Goal: Browse casually: Explore the website without a specific task or goal

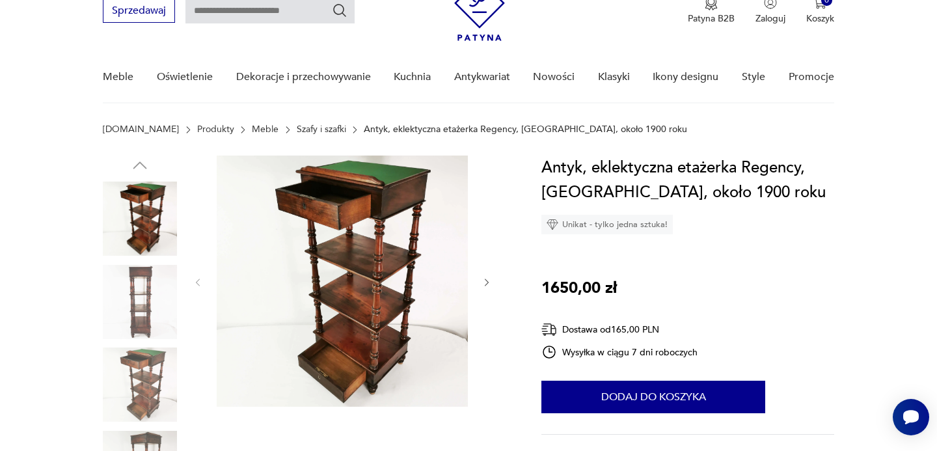
scroll to position [59, 0]
click at [486, 280] on icon "button" at bounding box center [486, 283] width 11 height 11
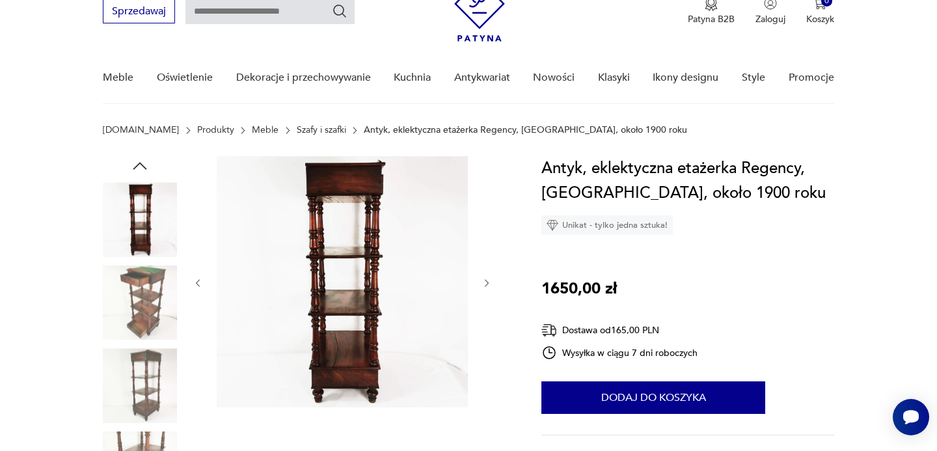
click at [486, 280] on icon "button" at bounding box center [486, 283] width 11 height 11
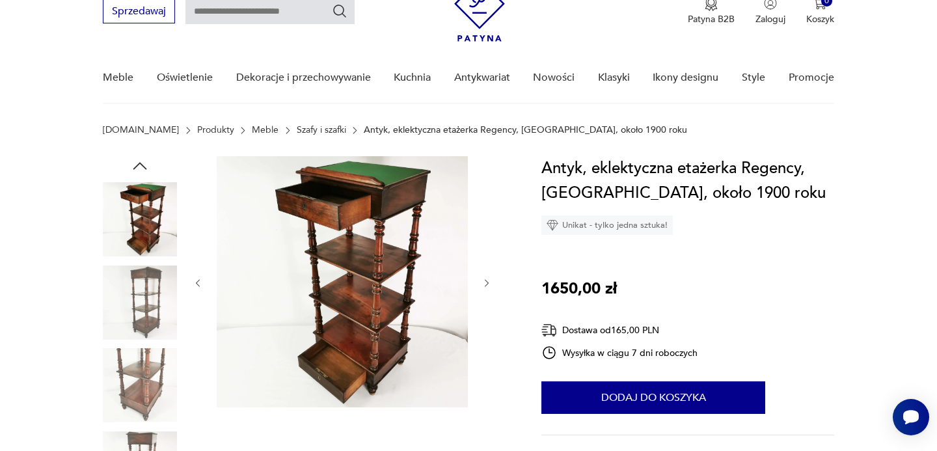
click at [486, 280] on icon "button" at bounding box center [486, 283] width 11 height 11
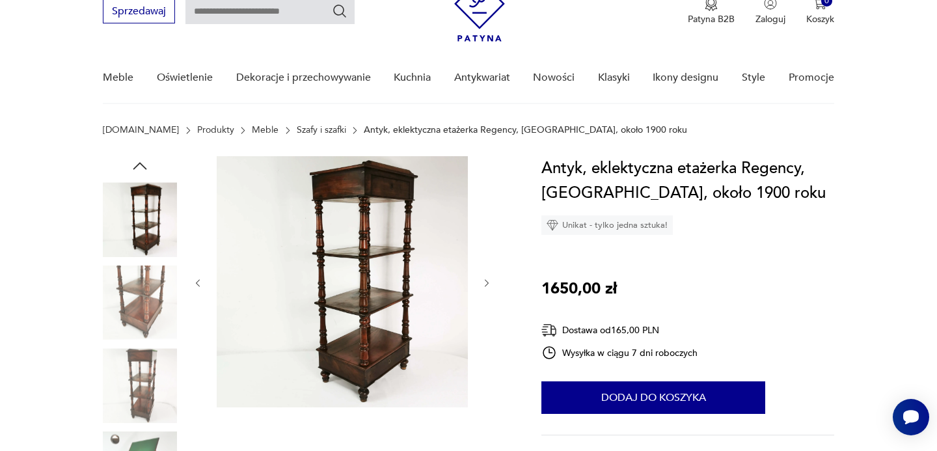
click at [486, 280] on icon "button" at bounding box center [486, 283] width 11 height 11
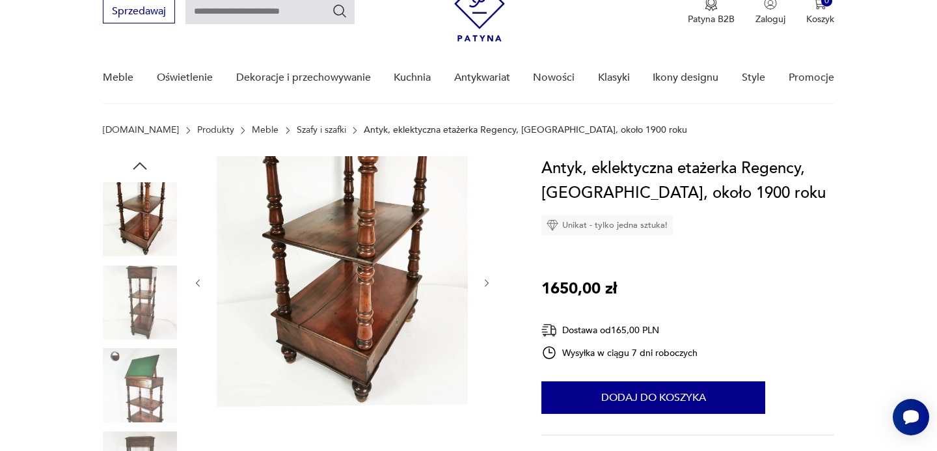
click at [486, 280] on icon "button" at bounding box center [487, 283] width 4 height 8
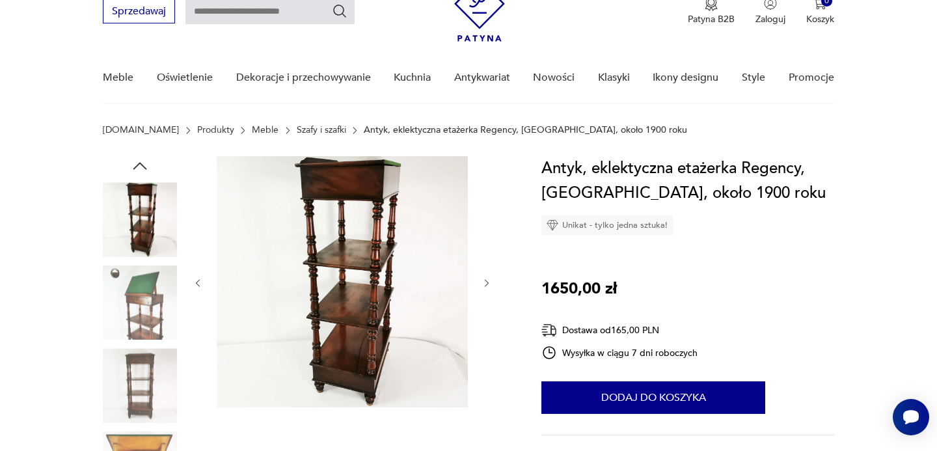
click at [486, 280] on icon "button" at bounding box center [487, 283] width 4 height 8
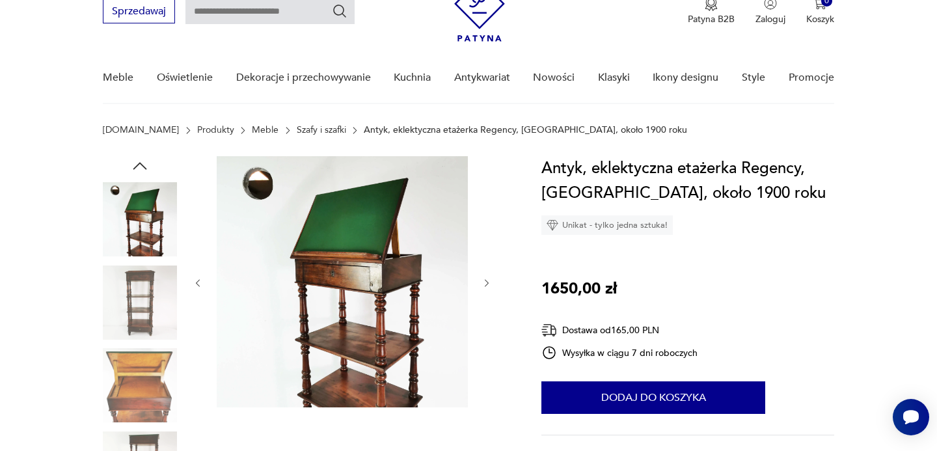
click at [488, 280] on icon "button" at bounding box center [486, 283] width 11 height 11
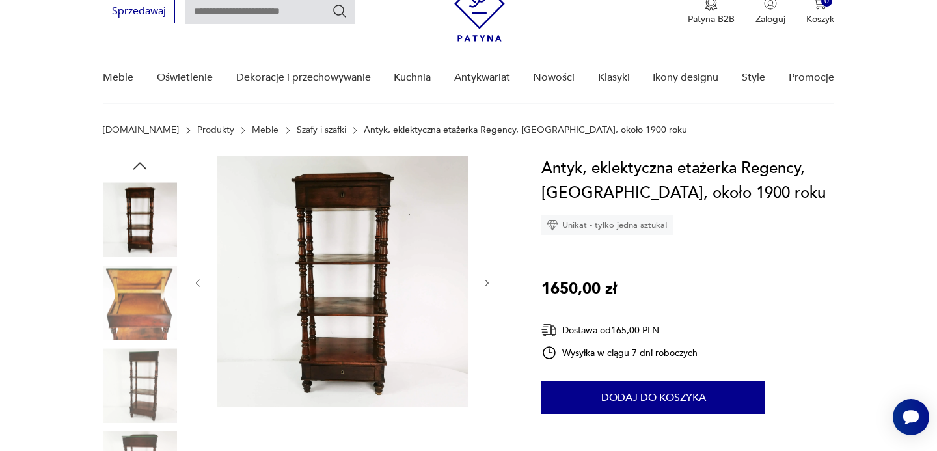
click at [488, 280] on icon "button" at bounding box center [486, 283] width 11 height 11
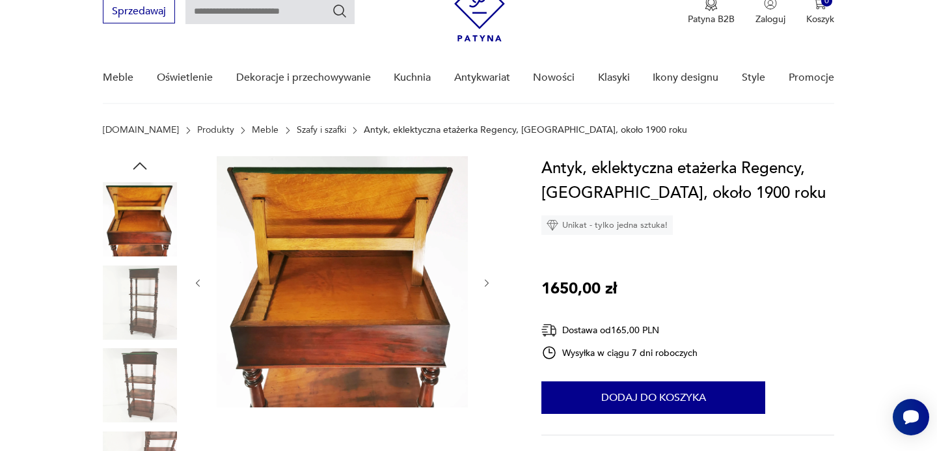
click at [484, 284] on icon "button" at bounding box center [486, 283] width 11 height 11
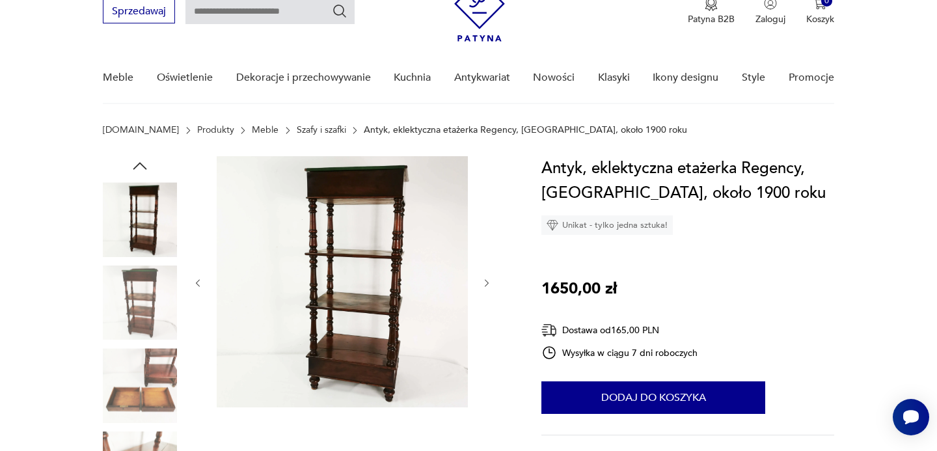
click at [485, 283] on icon "button" at bounding box center [486, 283] width 11 height 11
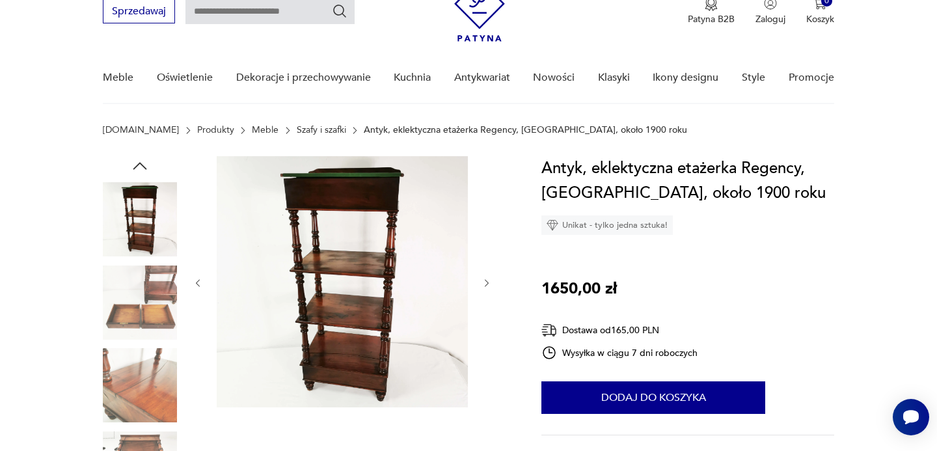
click at [485, 284] on icon "button" at bounding box center [486, 283] width 11 height 11
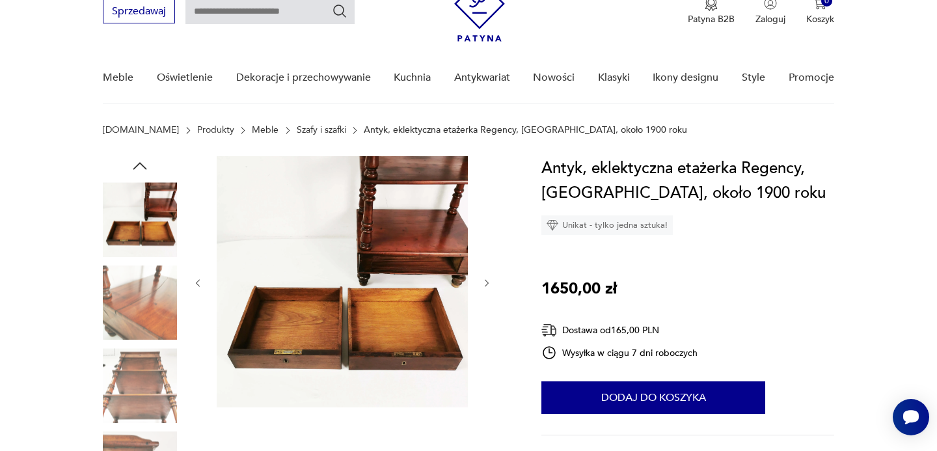
click at [485, 284] on icon "button" at bounding box center [486, 283] width 11 height 11
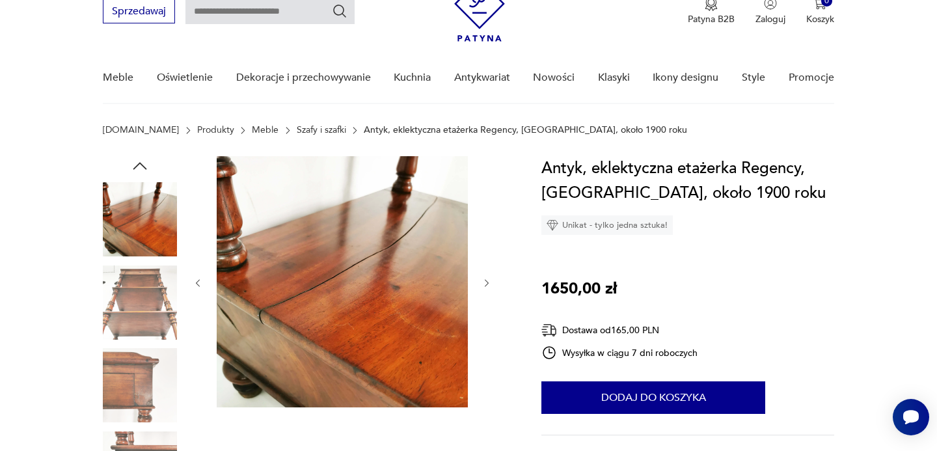
click at [485, 284] on icon "button" at bounding box center [486, 283] width 11 height 11
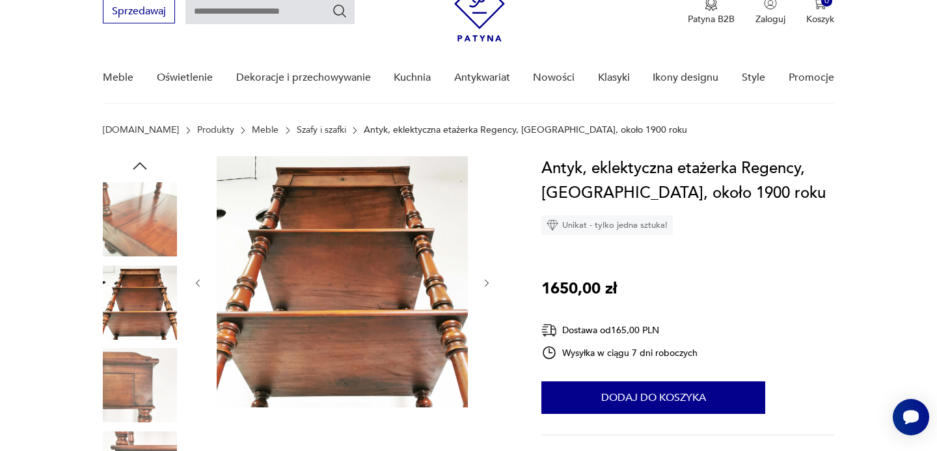
click at [485, 284] on icon "button" at bounding box center [486, 283] width 11 height 11
